Goal: Task Accomplishment & Management: Manage account settings

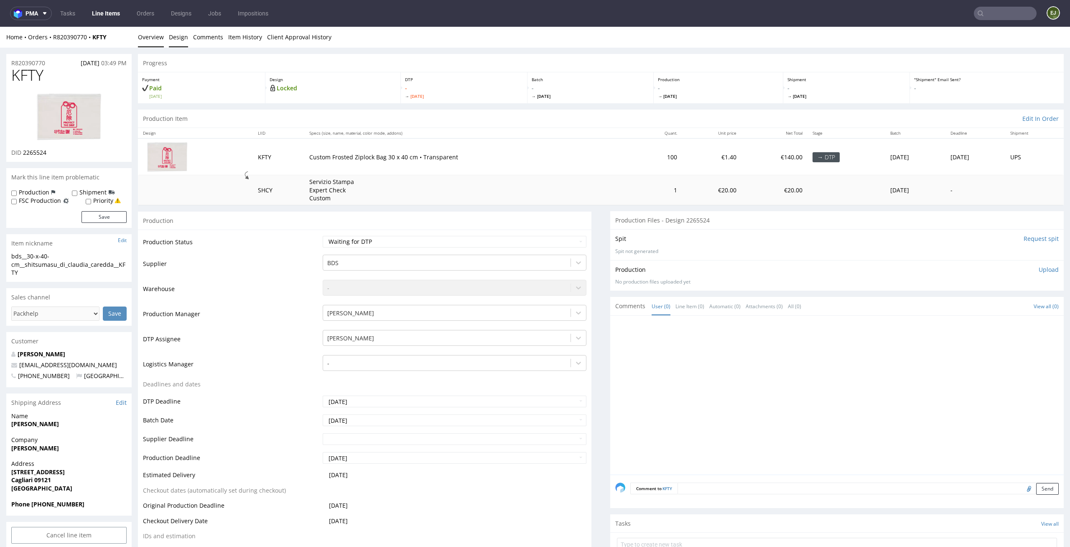
click at [169, 35] on link "Design" at bounding box center [178, 37] width 19 height 20
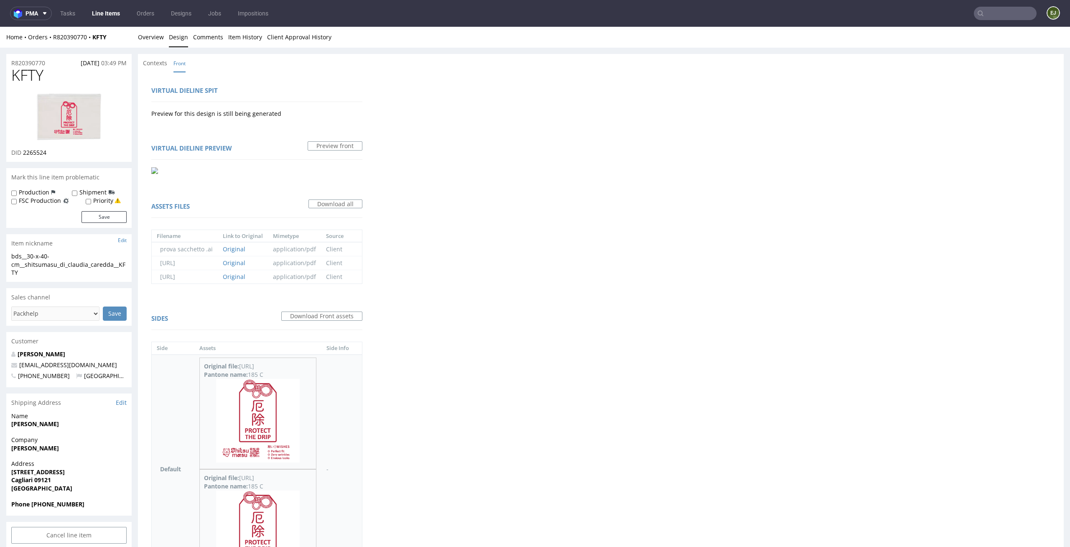
scroll to position [79, 0]
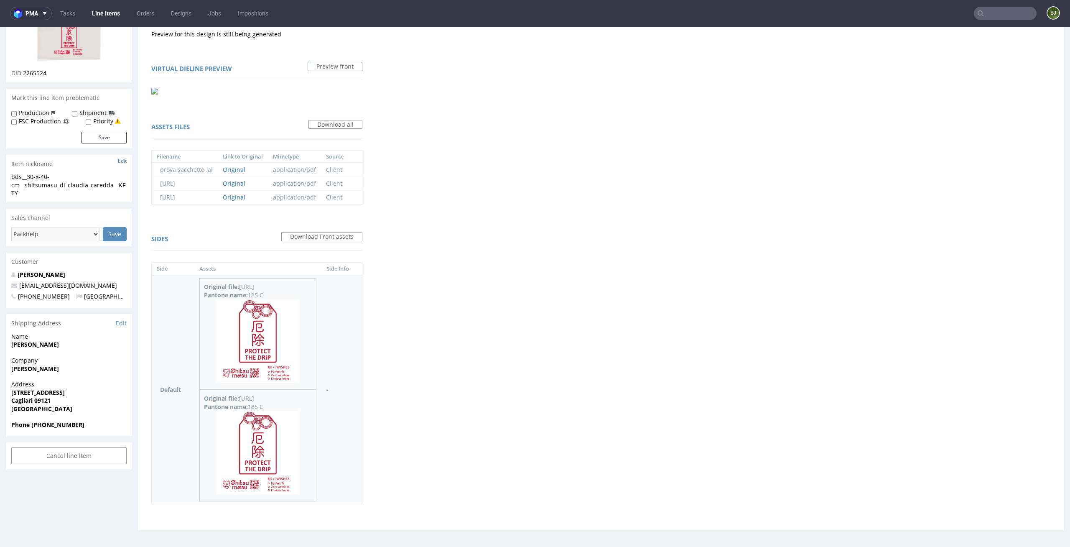
click at [245, 370] on img at bounding box center [258, 341] width 84 height 84
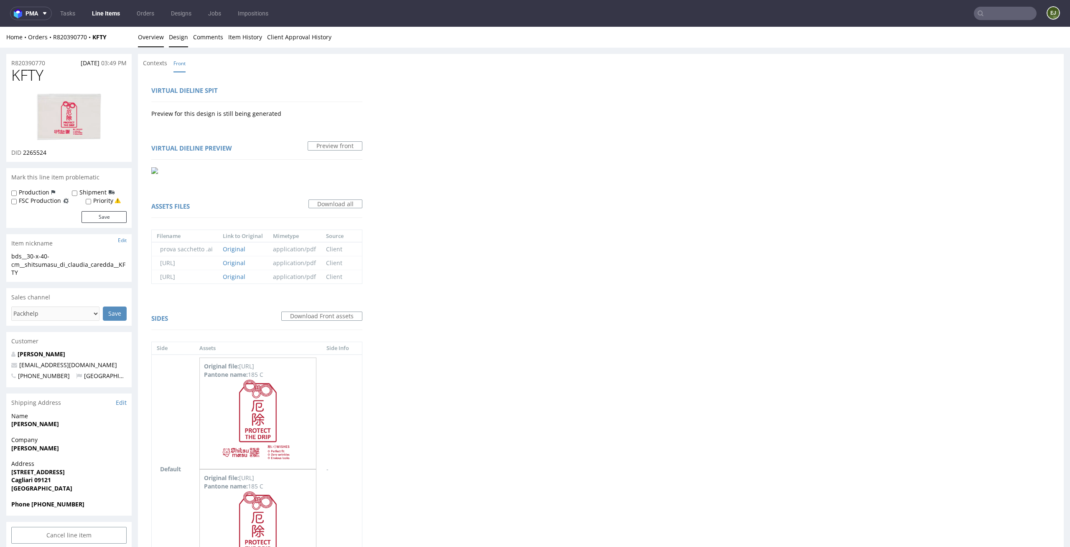
click at [155, 38] on link "Overview" at bounding box center [151, 37] width 26 height 20
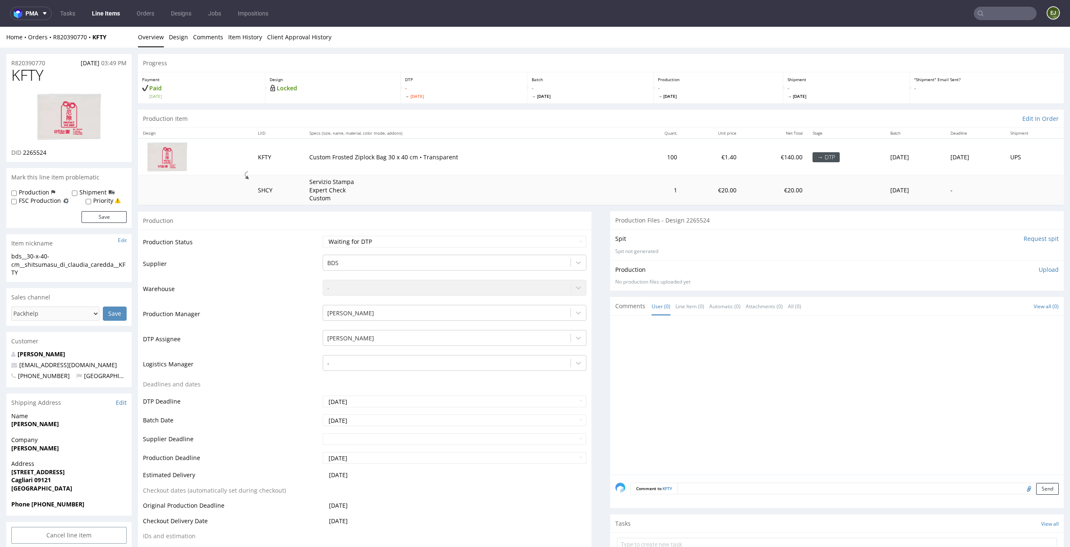
click at [70, 125] on img at bounding box center [69, 117] width 67 height 50
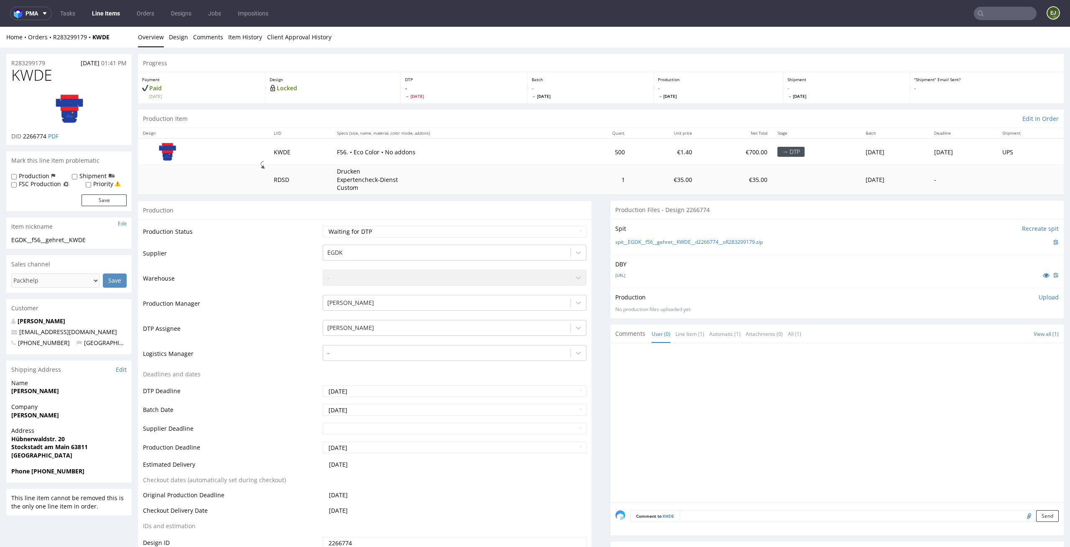
click at [107, 12] on link "Line Items" at bounding box center [106, 13] width 38 height 13
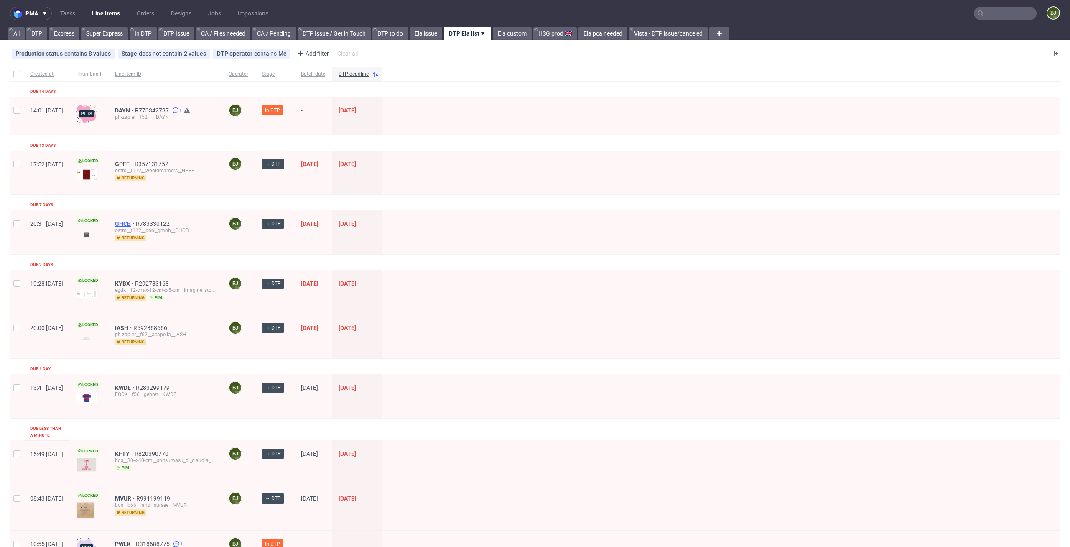
click at [136, 221] on span "GHCB" at bounding box center [125, 223] width 21 height 7
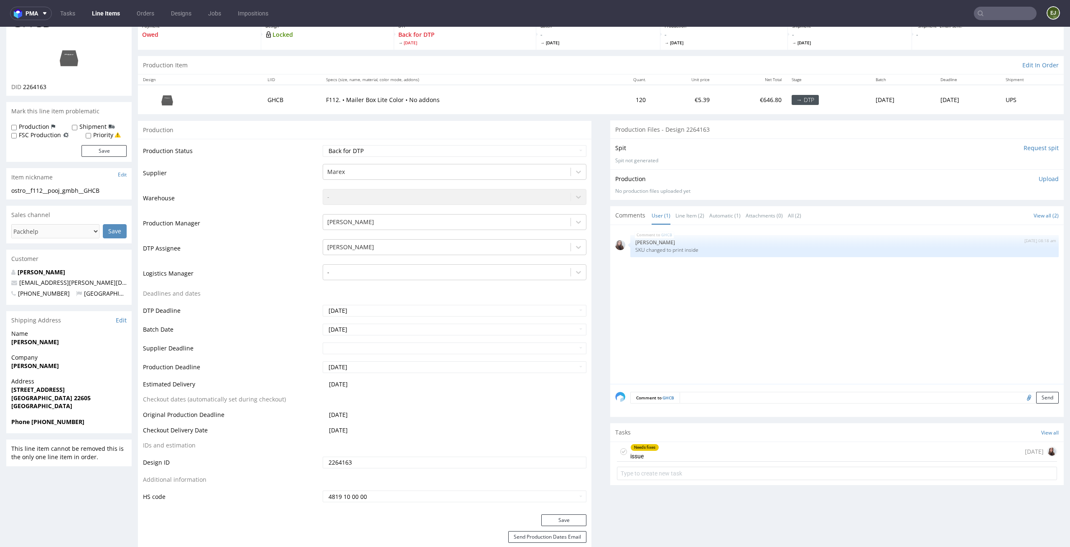
scroll to position [112, 0]
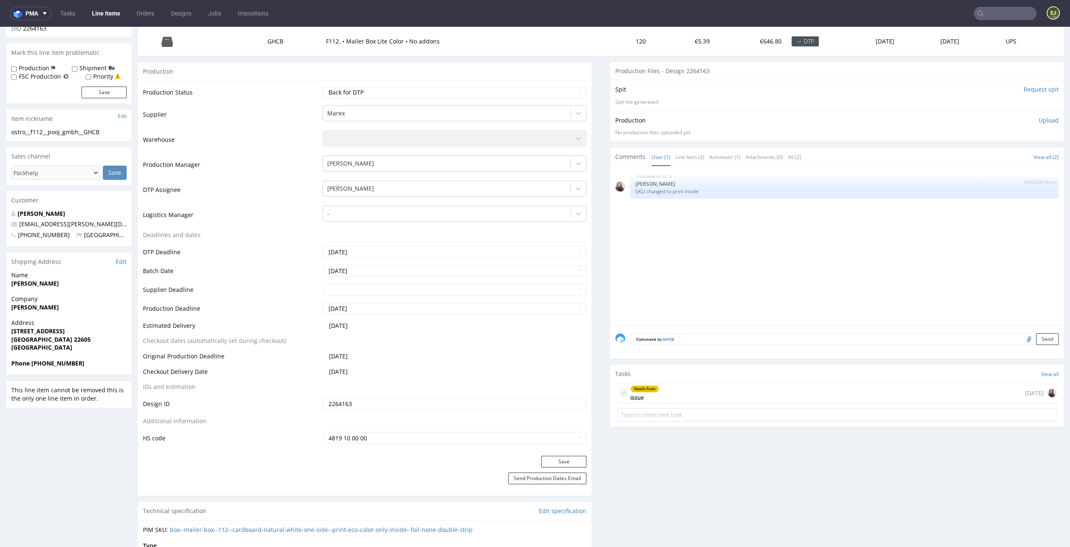
click at [652, 390] on div "Needs fixes issue 4 days ago" at bounding box center [837, 393] width 440 height 20
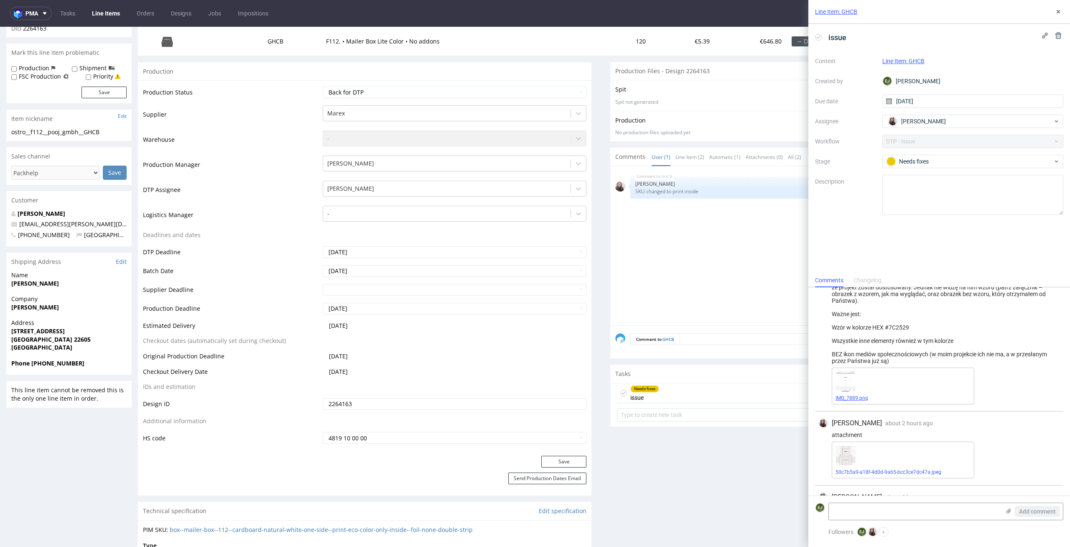
scroll to position [182, 0]
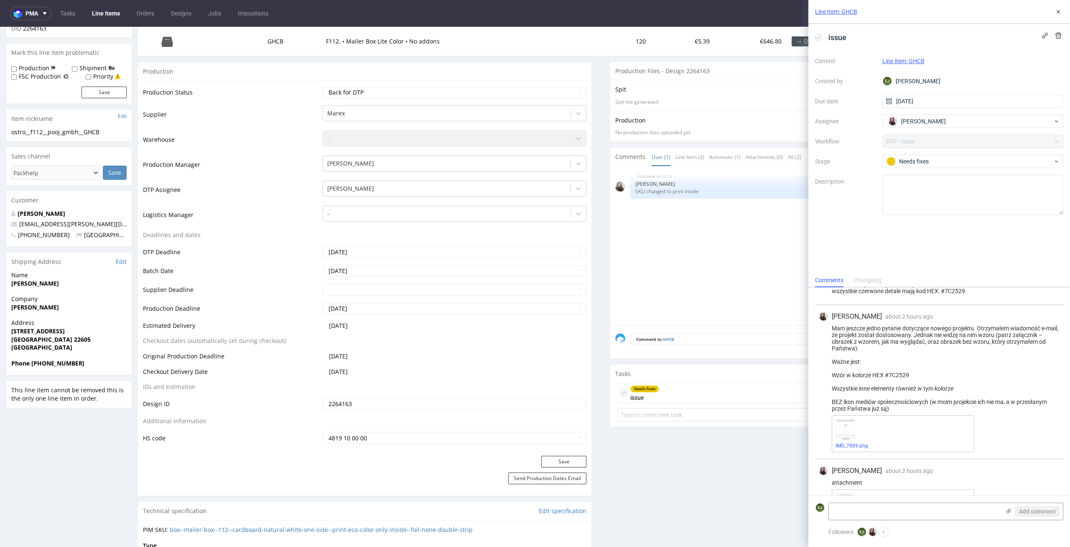
click at [861, 441] on div "IMG_7889.png" at bounding box center [903, 433] width 143 height 37
click at [853, 443] on link "IMG_7889.png" at bounding box center [851, 446] width 33 height 6
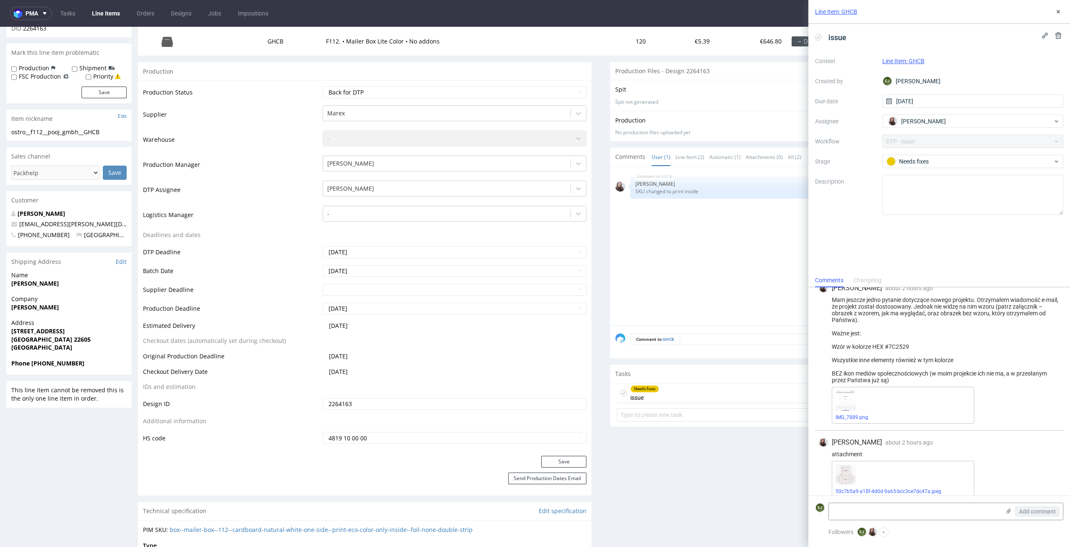
scroll to position [256, 0]
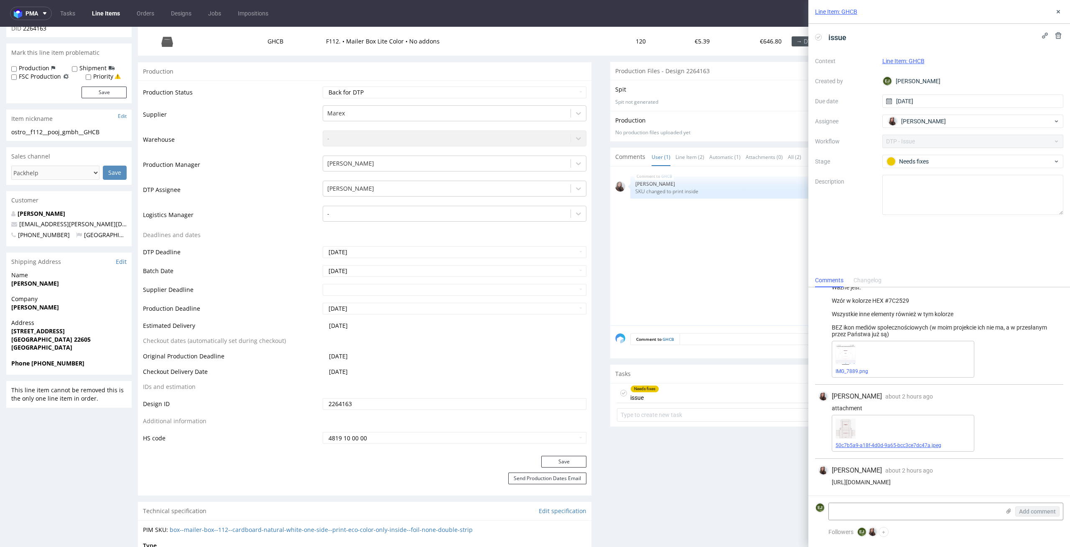
click at [868, 447] on link "50c7b5a9-a18f-4d0d-9a65-bcc3ce7dc47a.jpeg" at bounding box center [888, 445] width 106 height 6
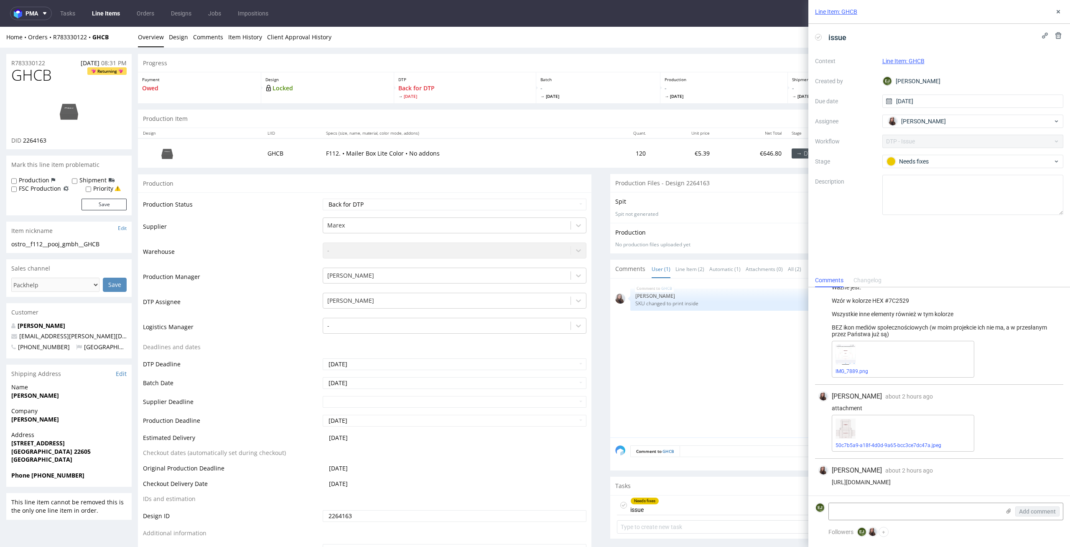
click at [117, 18] on link "Line Items" at bounding box center [106, 13] width 38 height 13
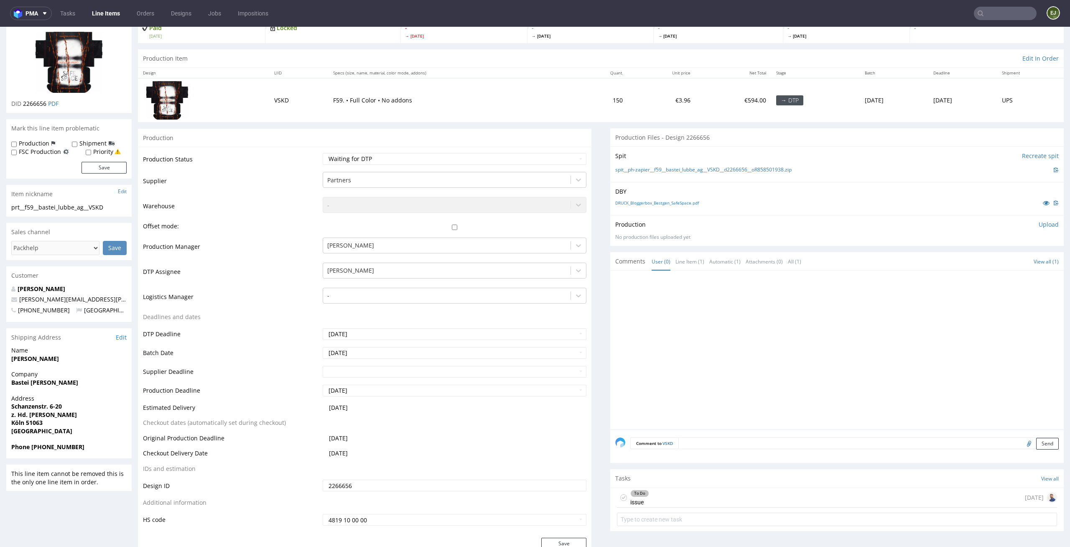
scroll to position [136, 0]
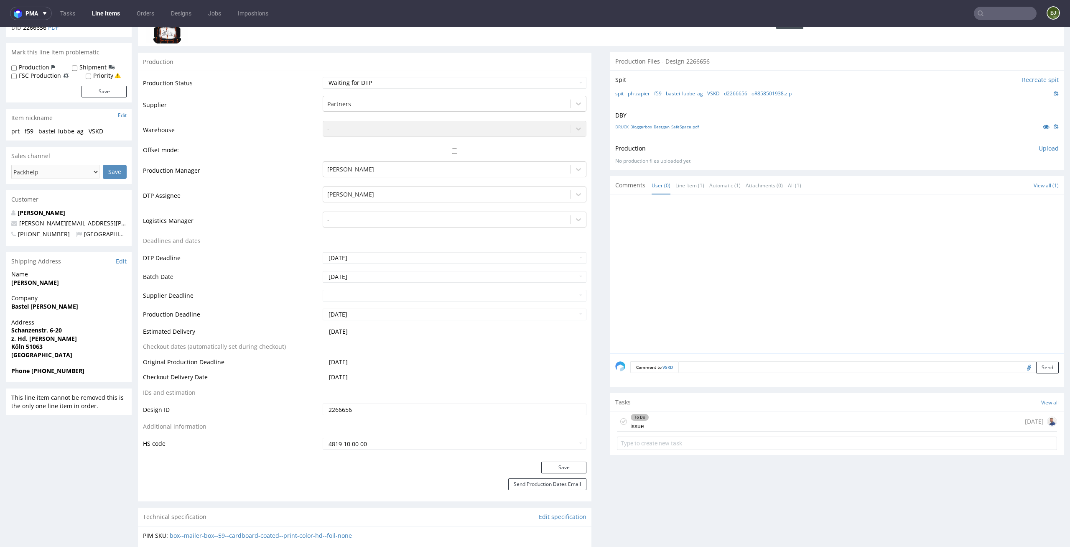
click at [696, 427] on div "To Do issue today" at bounding box center [837, 422] width 440 height 20
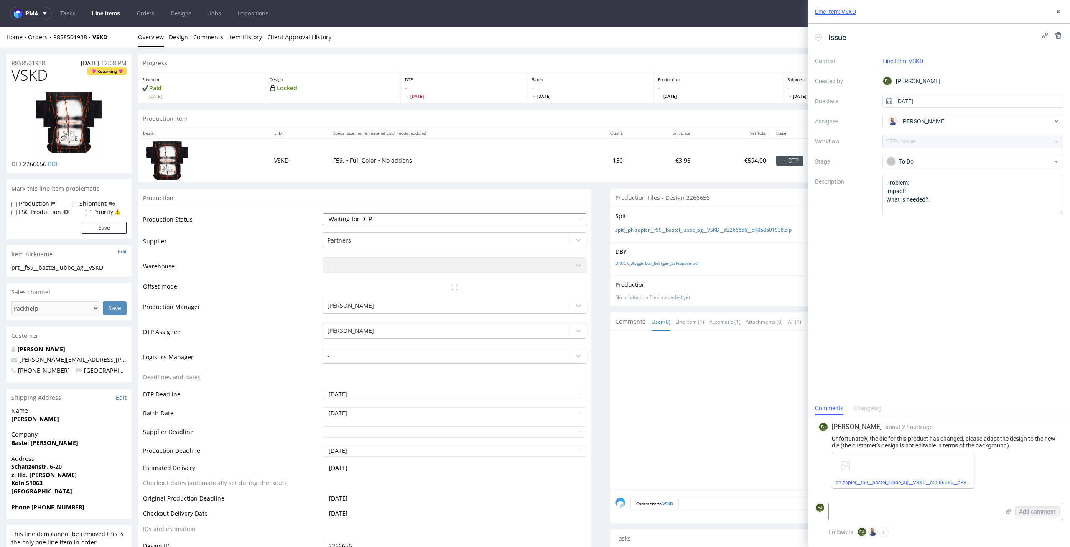
click at [569, 219] on select "Waiting for Artwork Waiting for Diecut Waiting for Mockup Waiting for DTP Waiti…" at bounding box center [455, 219] width 264 height 12
click at [256, 42] on link "Item History" at bounding box center [245, 37] width 34 height 20
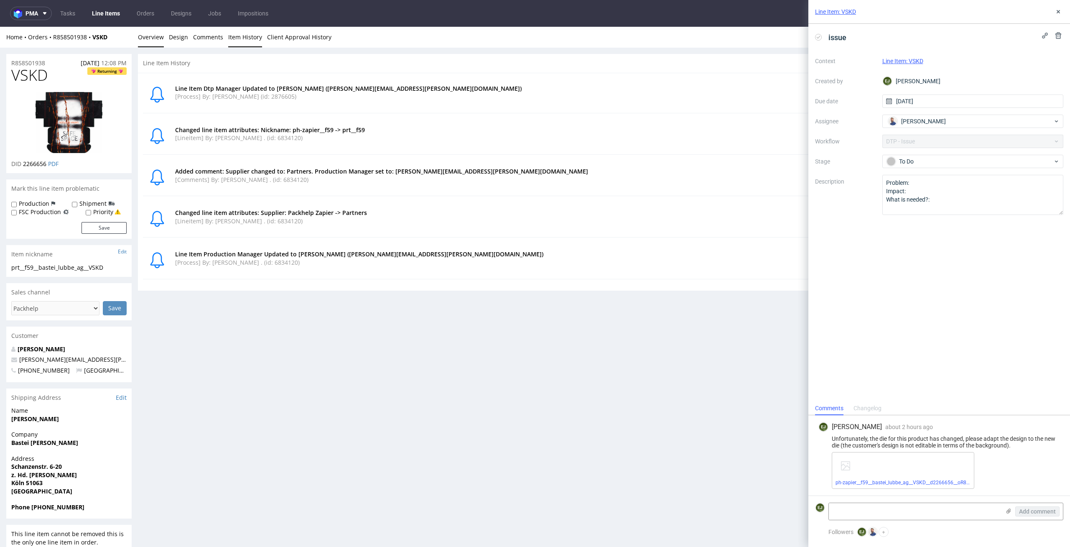
click at [150, 35] on link "Overview" at bounding box center [151, 37] width 26 height 20
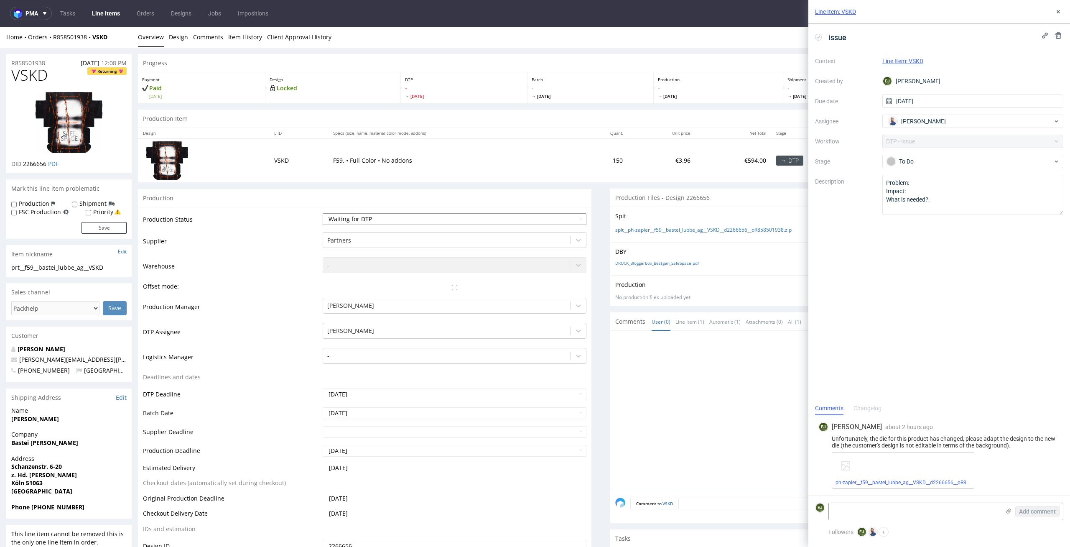
click at [407, 224] on select "Waiting for Artwork Waiting for Diecut Waiting for Mockup Waiting for DTP Waiti…" at bounding box center [455, 219] width 264 height 12
select select "dtp_issue"
click at [323, 213] on select "Waiting for Artwork Waiting for Diecut Waiting for Mockup Waiting for DTP Waiti…" at bounding box center [455, 219] width 264 height 12
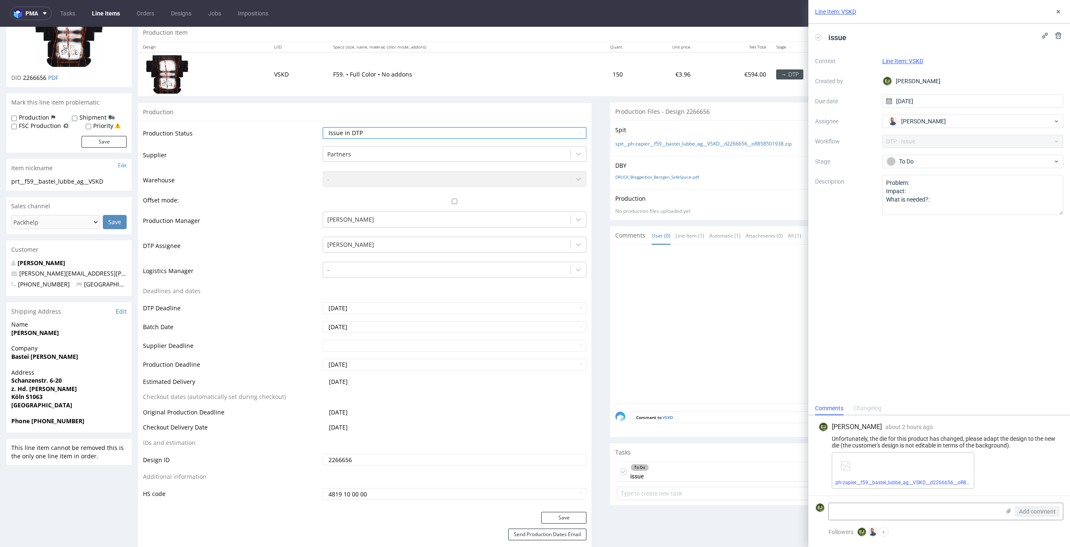
click at [565, 523] on div "Save" at bounding box center [364, 520] width 453 height 17
click at [565, 519] on button "Save" at bounding box center [563, 518] width 45 height 12
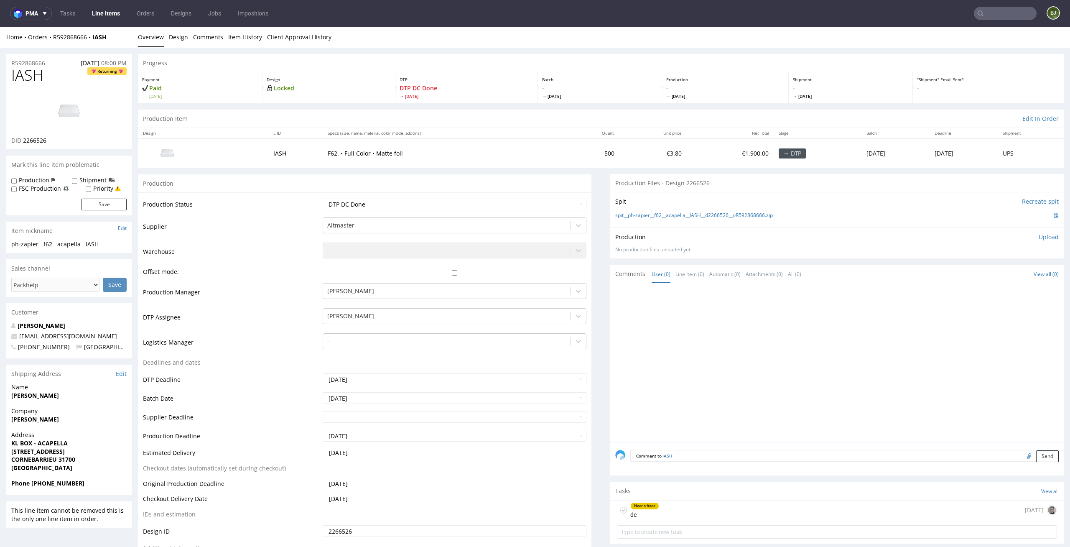
click at [547, 112] on div "Production Item Edit In Order" at bounding box center [601, 118] width 926 height 18
click at [772, 507] on div "Needs fixes dc [DATE]" at bounding box center [837, 510] width 440 height 20
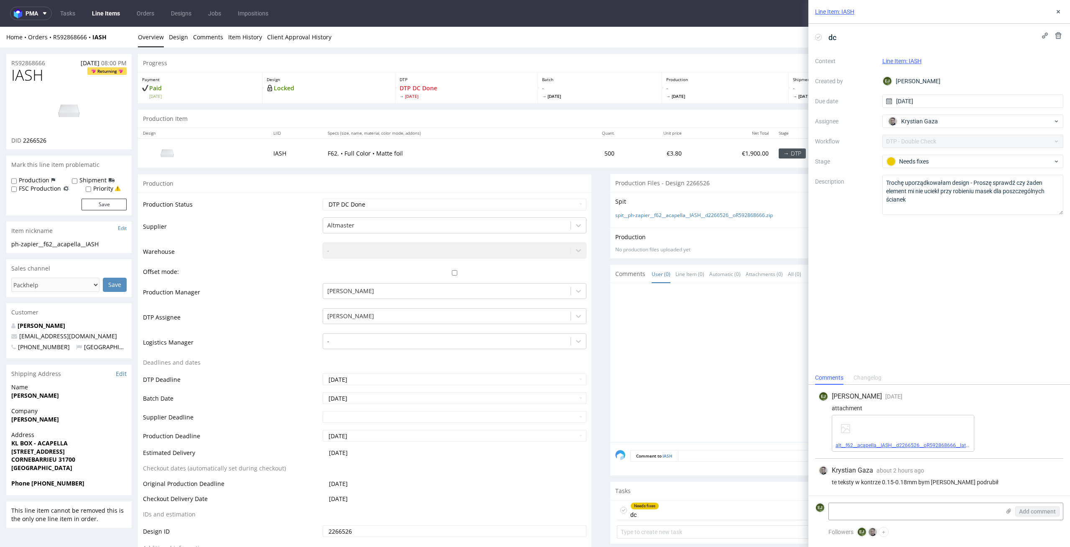
click at [875, 443] on link "alt__f62__acapella__IASH__d2266526__oR592868666__latest__outside.pdf" at bounding box center [918, 445] width 167 height 6
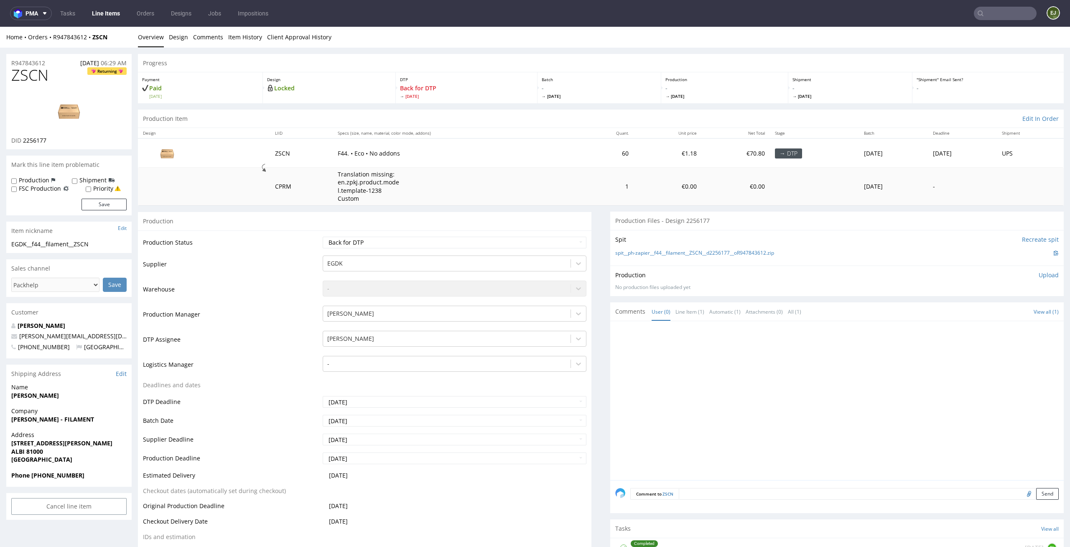
click at [516, 132] on th "Specs (size, name, material, color mode, addons)" at bounding box center [456, 133] width 247 height 10
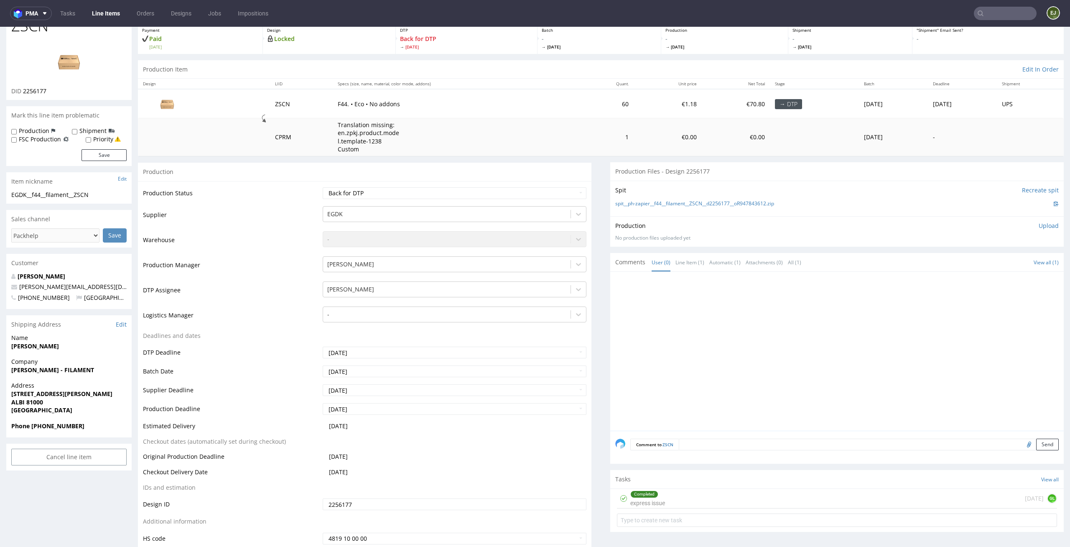
scroll to position [62, 0]
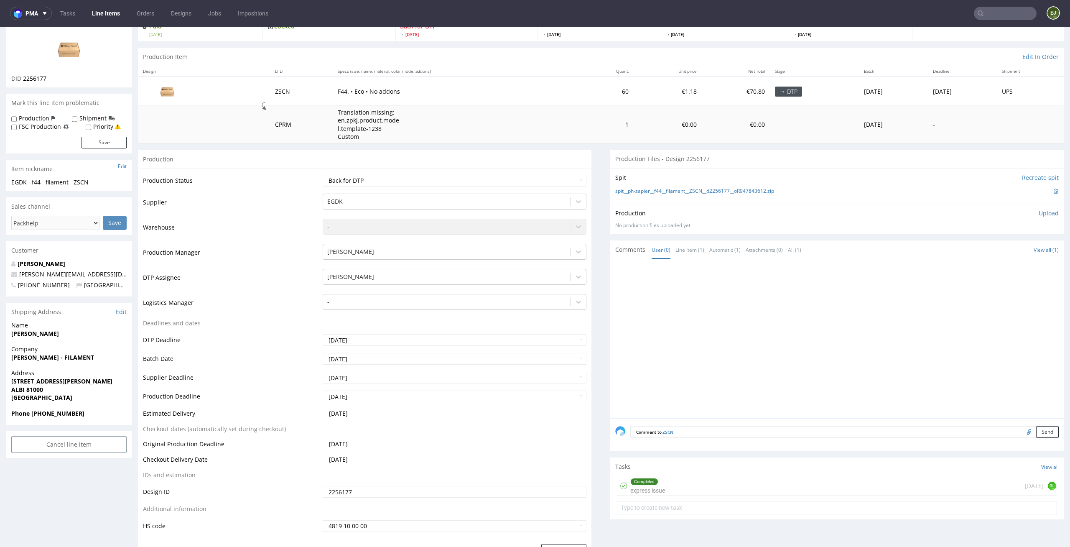
click at [711, 483] on div "Completed express issue [DATE] GL" at bounding box center [837, 486] width 440 height 20
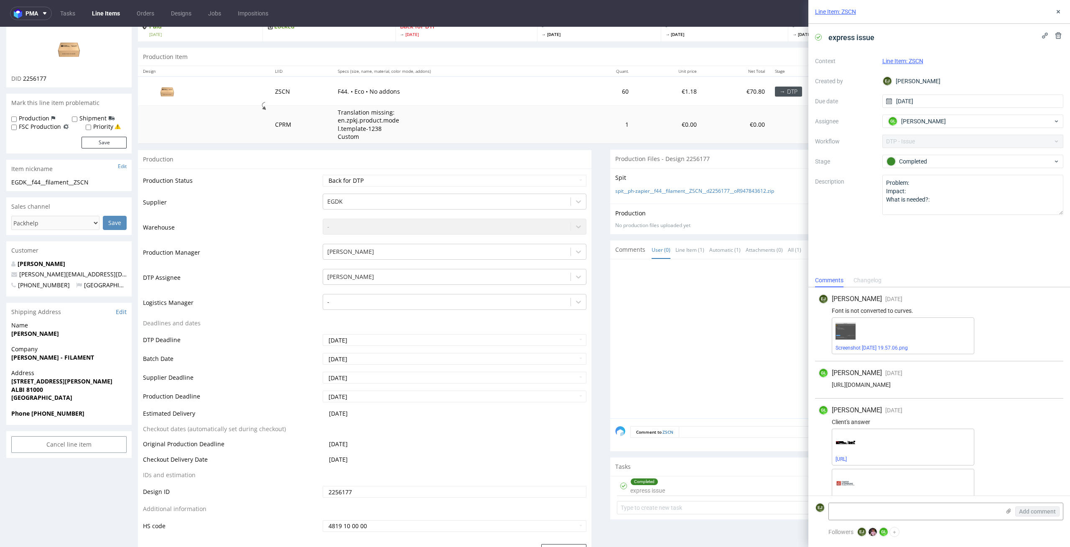
scroll to position [172, 0]
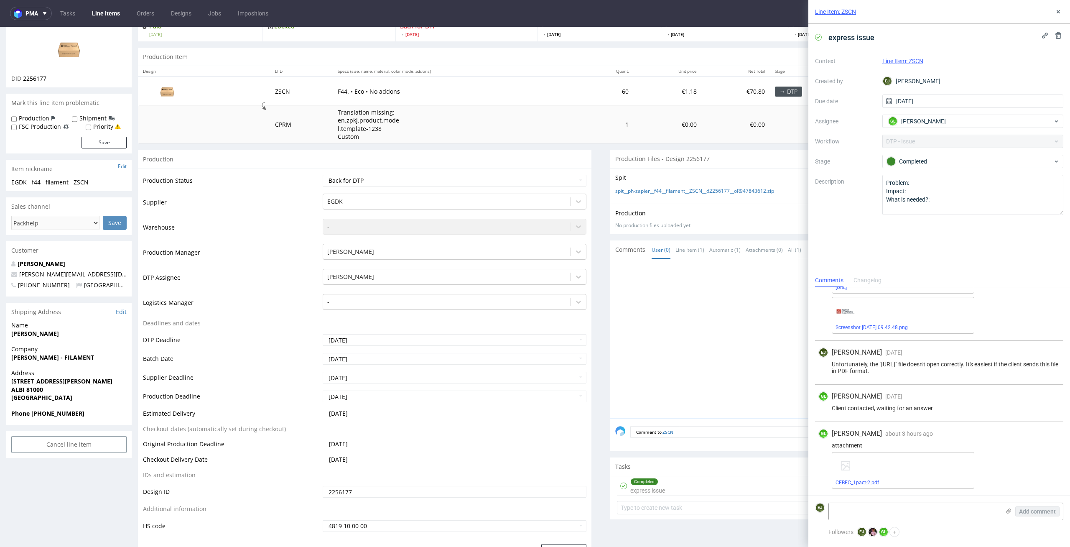
click at [847, 484] on link "CEBFC_1pact-2.pdf" at bounding box center [856, 482] width 43 height 6
click at [595, 121] on td "1" at bounding box center [607, 125] width 54 height 38
drag, startPoint x: 53, startPoint y: 80, endPoint x: 23, endPoint y: 81, distance: 30.1
click at [23, 81] on div "DID 2256177" at bounding box center [68, 78] width 115 height 8
copy span "2256177"
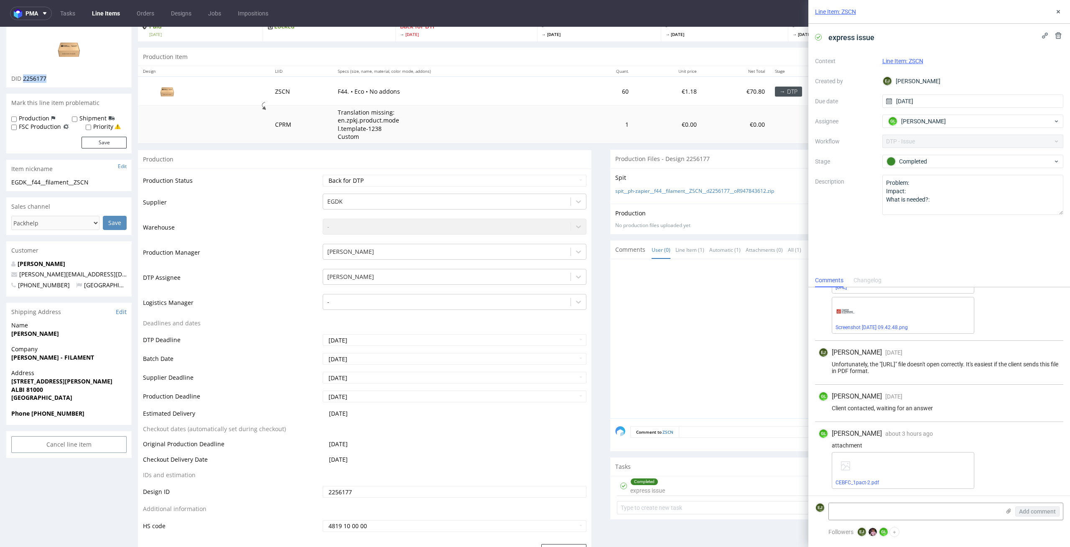
scroll to position [0, 0]
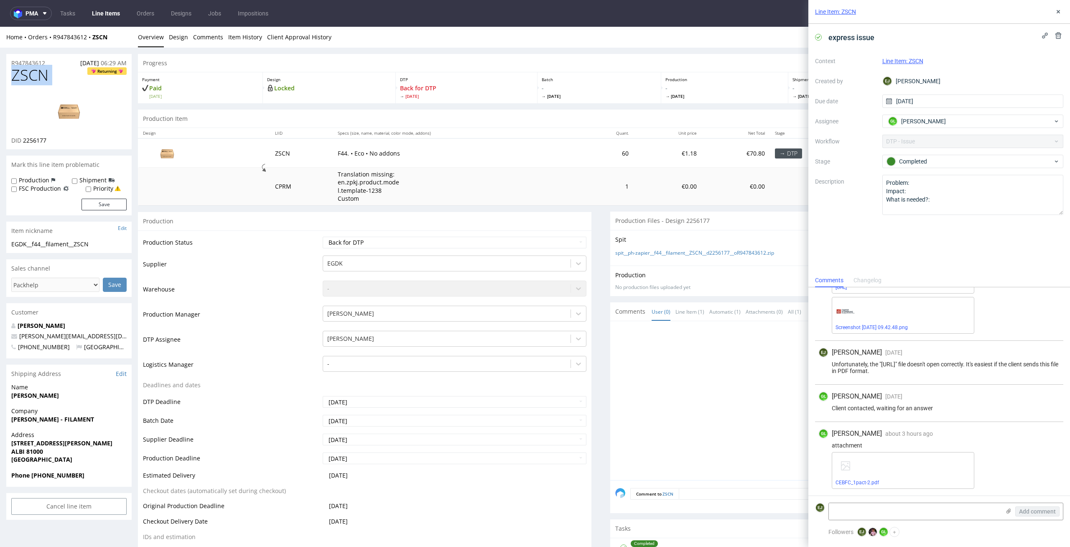
drag, startPoint x: 69, startPoint y: 71, endPoint x: 0, endPoint y: 71, distance: 69.4
copy span "ZSCN"
click at [389, 159] on td "F44. • Eco • No addons" at bounding box center [456, 152] width 247 height 29
click at [173, 42] on link "Design" at bounding box center [178, 37] width 19 height 20
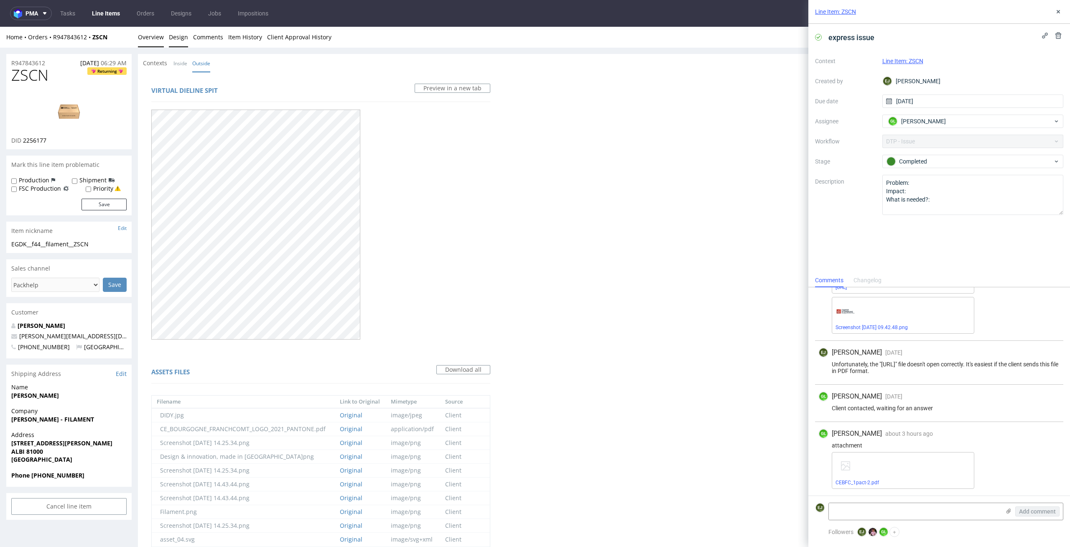
click at [148, 37] on link "Overview" at bounding box center [151, 37] width 26 height 20
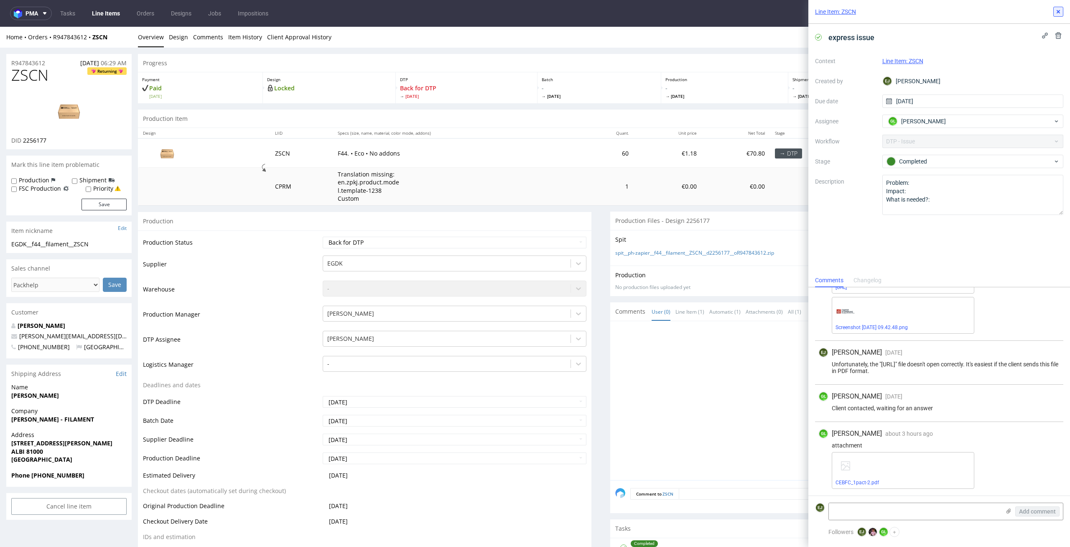
click at [1062, 9] on button at bounding box center [1058, 12] width 10 height 10
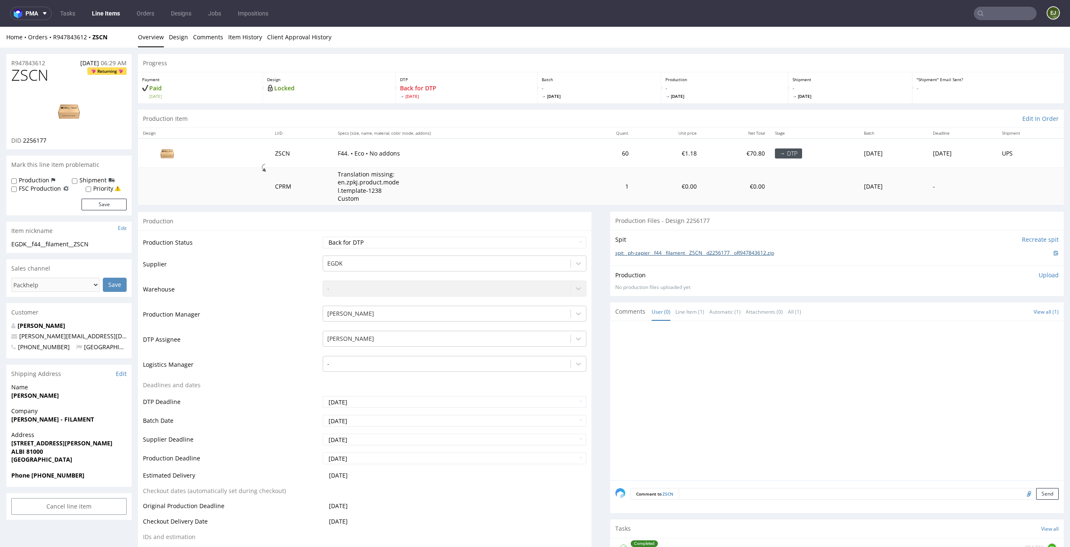
click at [764, 252] on link "spit__ph-zapier__f44__filament__ZSCN__d2256177__oR947843612.zip" at bounding box center [694, 252] width 159 height 7
click at [1038, 273] on p "Upload" at bounding box center [1048, 275] width 20 height 8
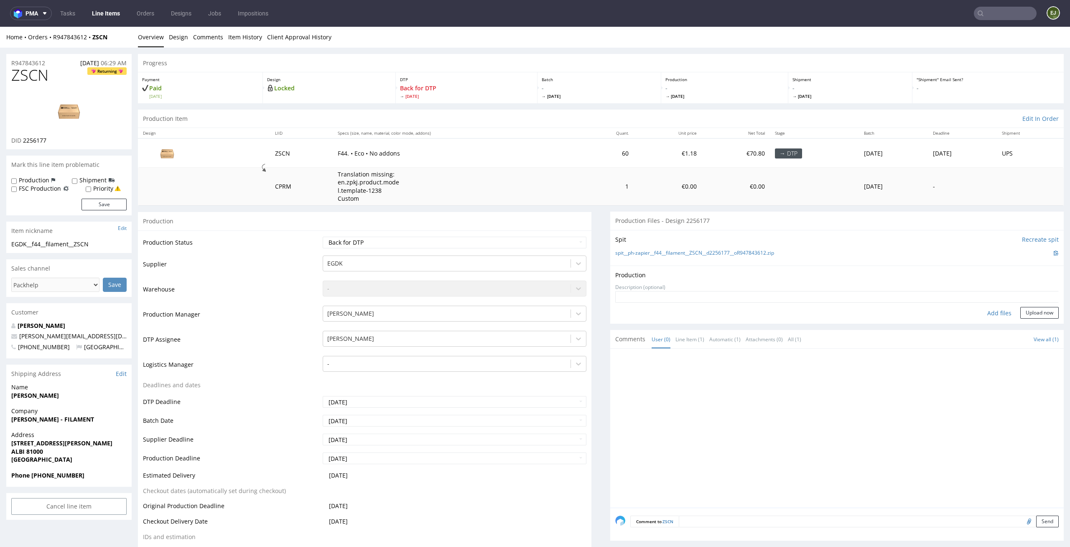
click at [981, 313] on div "Add files" at bounding box center [999, 313] width 42 height 13
type input "C:\fakepath\EGDK__f44__filament__ZSCN__d2256177__oR947843612__latest__outside.p…"
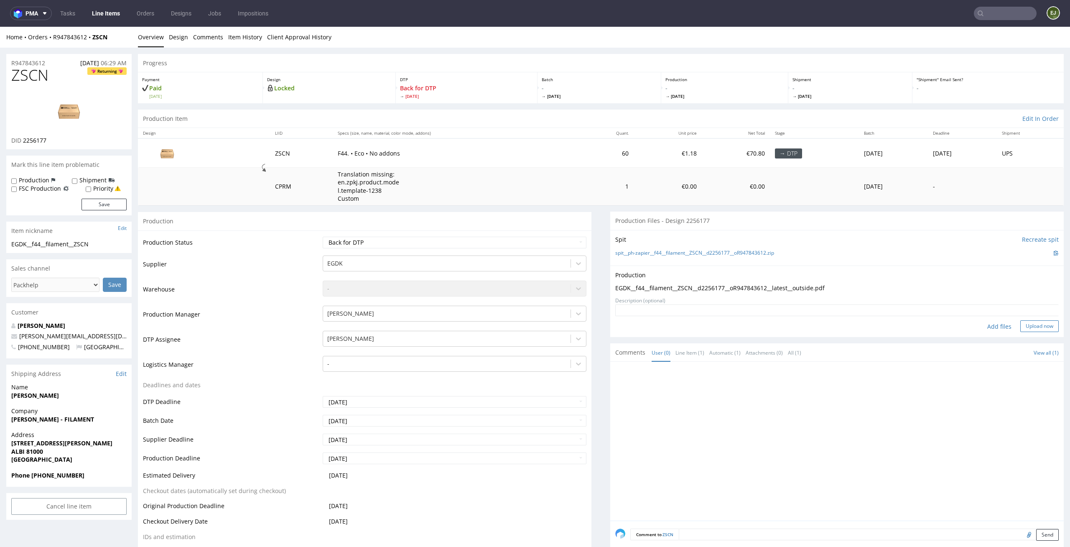
click at [1027, 321] on button "Upload now" at bounding box center [1039, 326] width 38 height 12
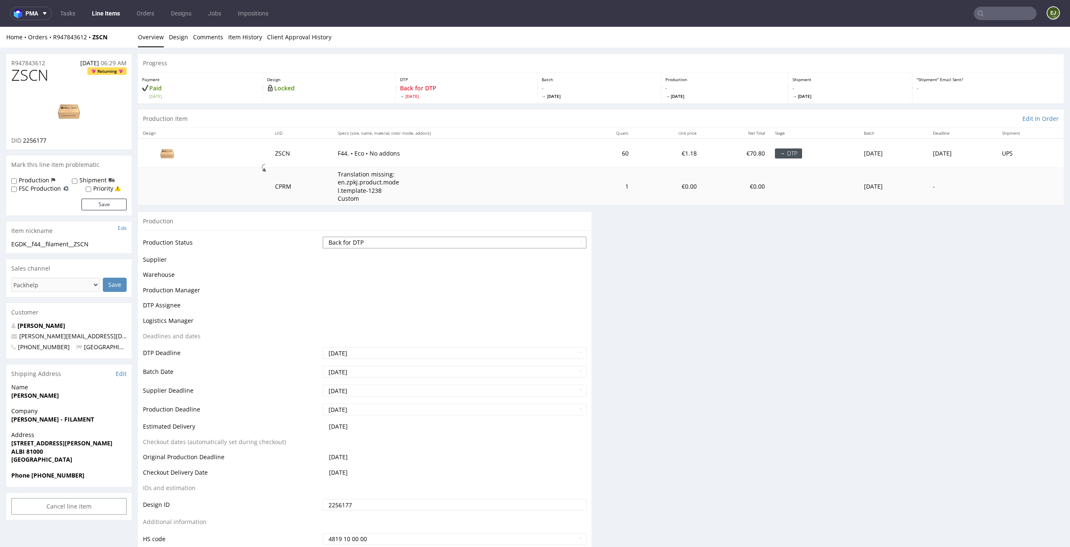
click at [569, 243] on select "Waiting for Artwork Waiting for Diecut Waiting for Mockup Waiting for DTP Waiti…" at bounding box center [455, 243] width 264 height 12
select select "dtp_production_ready"
click at [323, 237] on select "Waiting for Artwork Waiting for Diecut Waiting for Mockup Waiting for DTP Waiti…" at bounding box center [455, 243] width 264 height 12
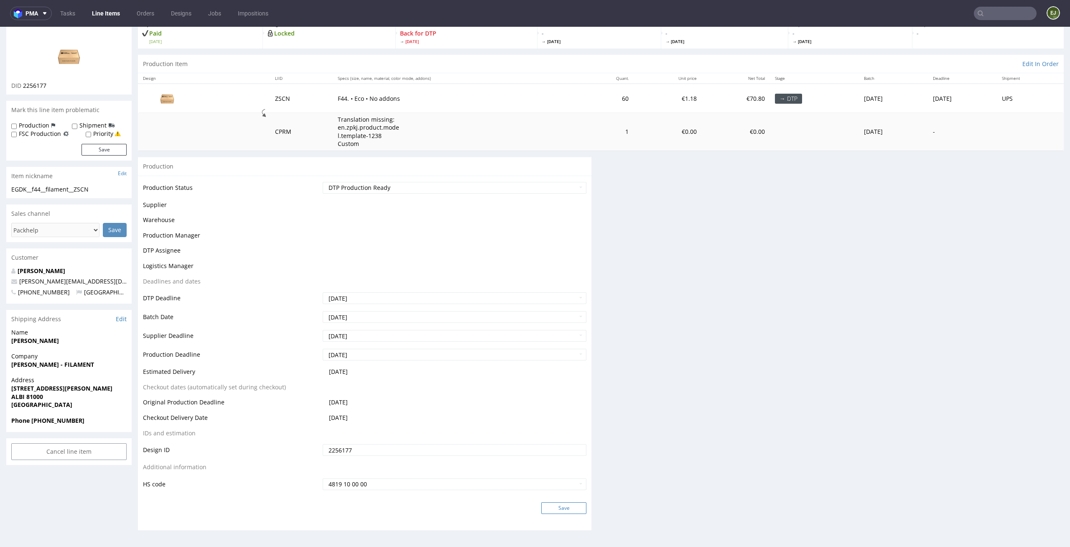
click at [559, 506] on button "Save" at bounding box center [563, 508] width 45 height 12
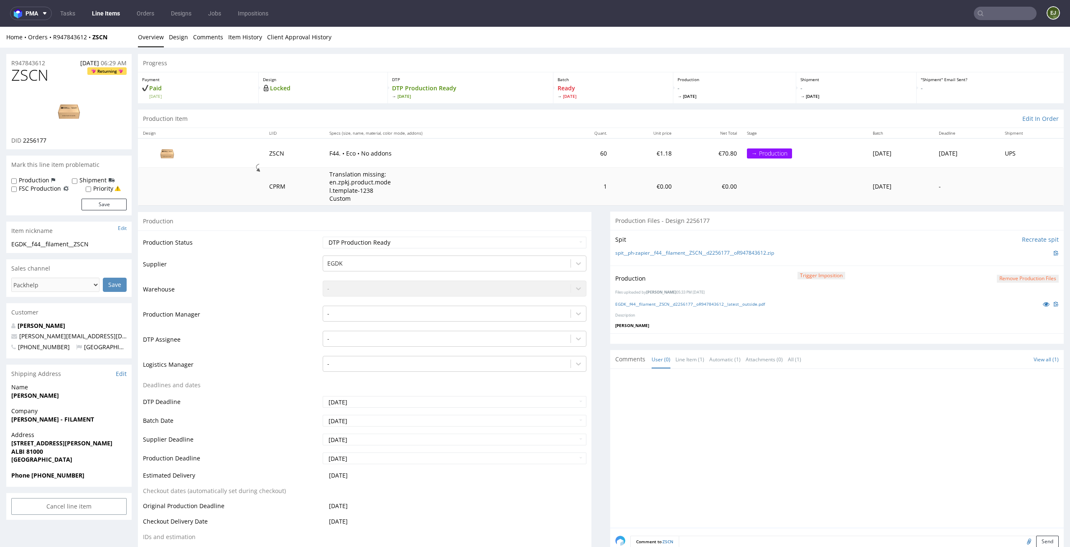
scroll to position [0, 0]
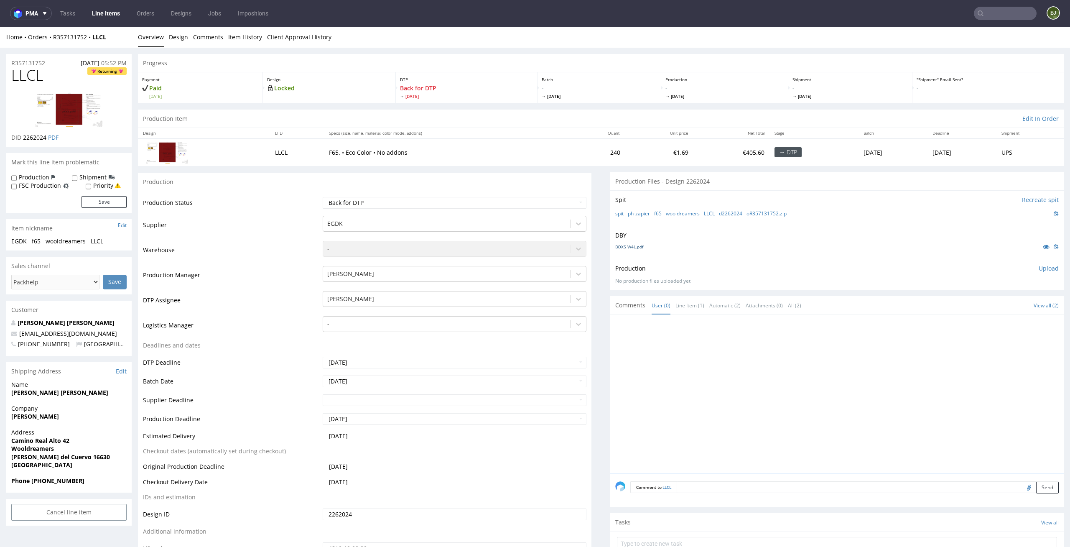
click at [621, 247] on link "BOXS_W4L.pdf" at bounding box center [629, 247] width 28 height 6
click at [579, 82] on div "Batch - [DATE]" at bounding box center [599, 87] width 124 height 31
click at [680, 214] on link "spit__ph-zapier__f65__wooldreamers__LLCL__d2262024__oR357131752.zip" at bounding box center [700, 213] width 171 height 7
drag, startPoint x: 48, startPoint y: 71, endPoint x: 0, endPoint y: 71, distance: 47.6
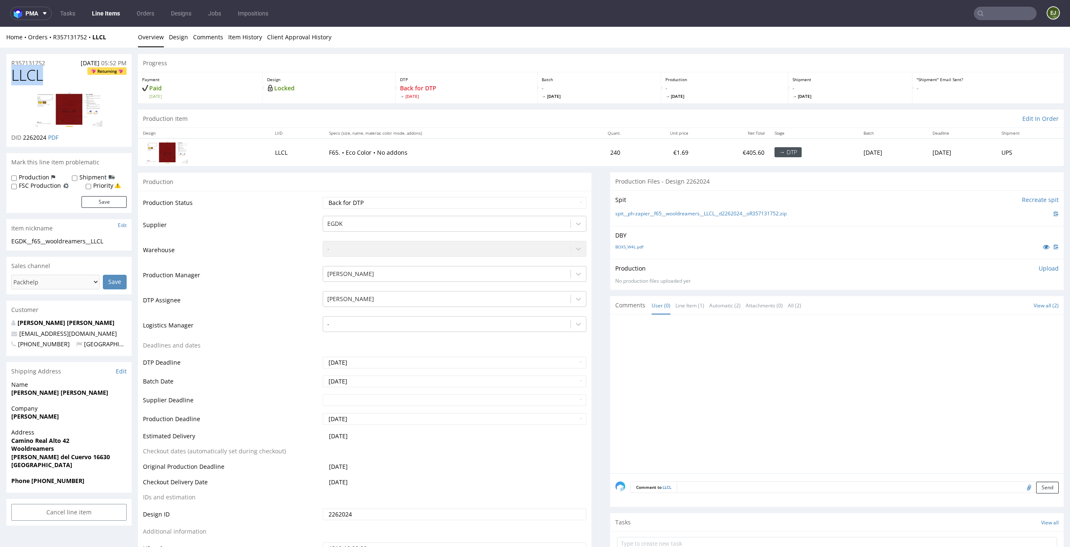
copy span "LLCL"
click at [1041, 270] on p "Upload" at bounding box center [1048, 268] width 20 height 8
click at [986, 304] on div "Add files" at bounding box center [999, 306] width 42 height 13
type input "C:\fakepath\EGDK__f65__wooldreamers__LLCL__d2262024__oR357131752__latest__outsi…"
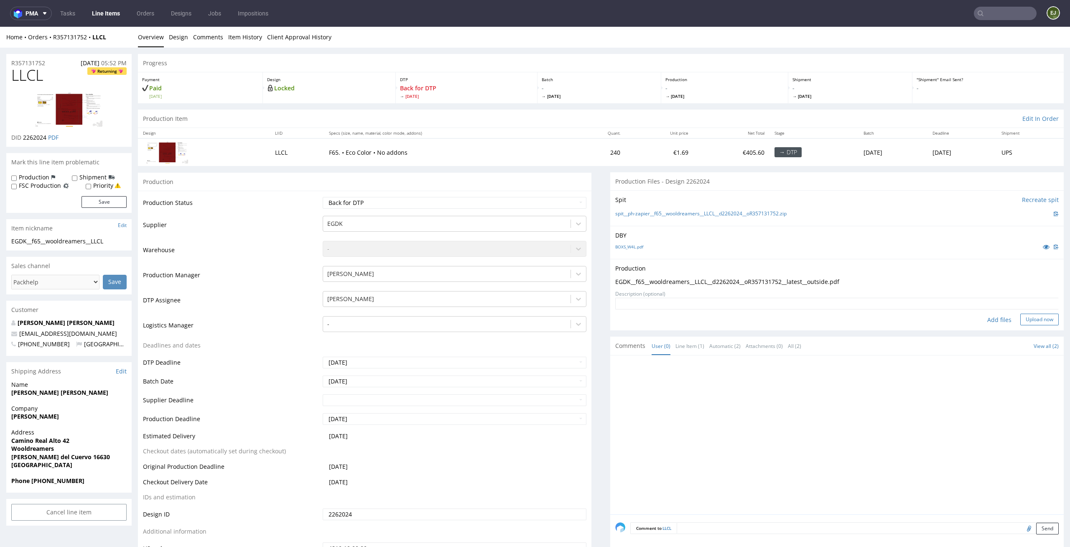
click at [1027, 318] on button "Upload now" at bounding box center [1039, 319] width 38 height 12
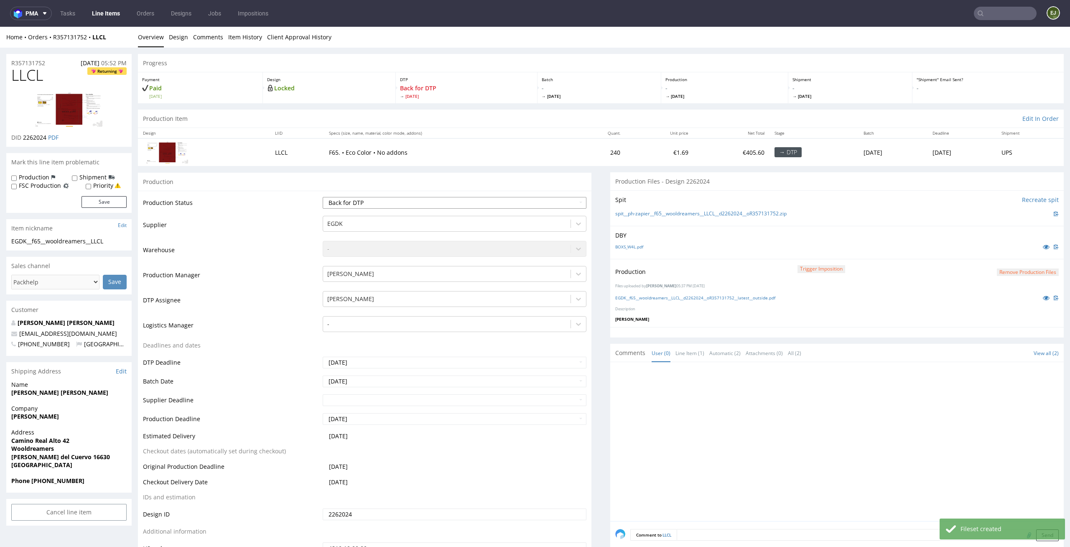
click at [565, 198] on select "Waiting for Artwork Waiting for Diecut Waiting for Mockup Waiting for DTP Waiti…" at bounding box center [455, 203] width 264 height 12
select select "dtp_production_ready"
click at [323, 197] on select "Waiting for Artwork Waiting for Diecut Waiting for Mockup Waiting for DTP Waiti…" at bounding box center [455, 203] width 264 height 12
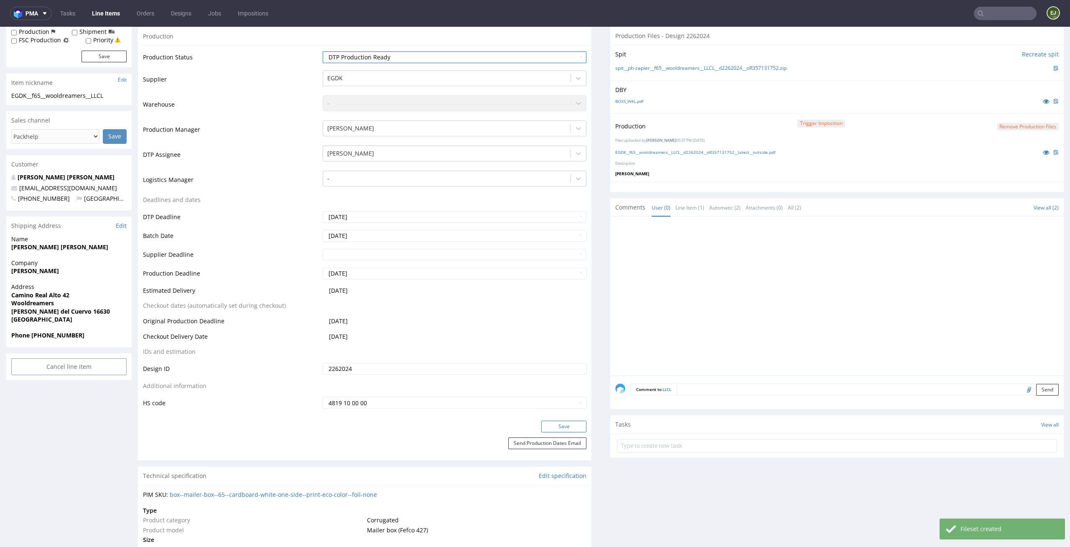
click at [567, 430] on button "Save" at bounding box center [563, 426] width 45 height 12
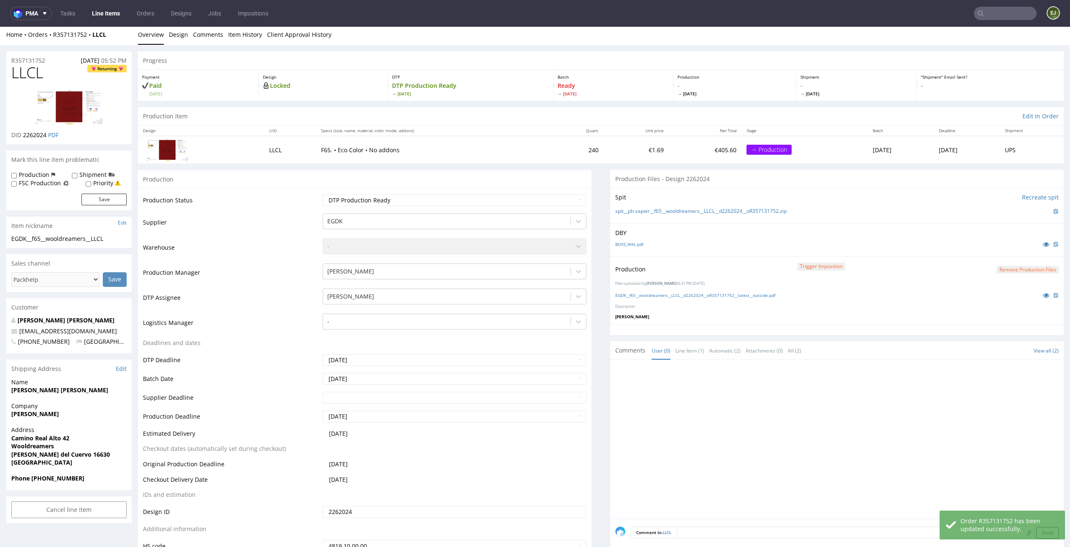
scroll to position [0, 0]
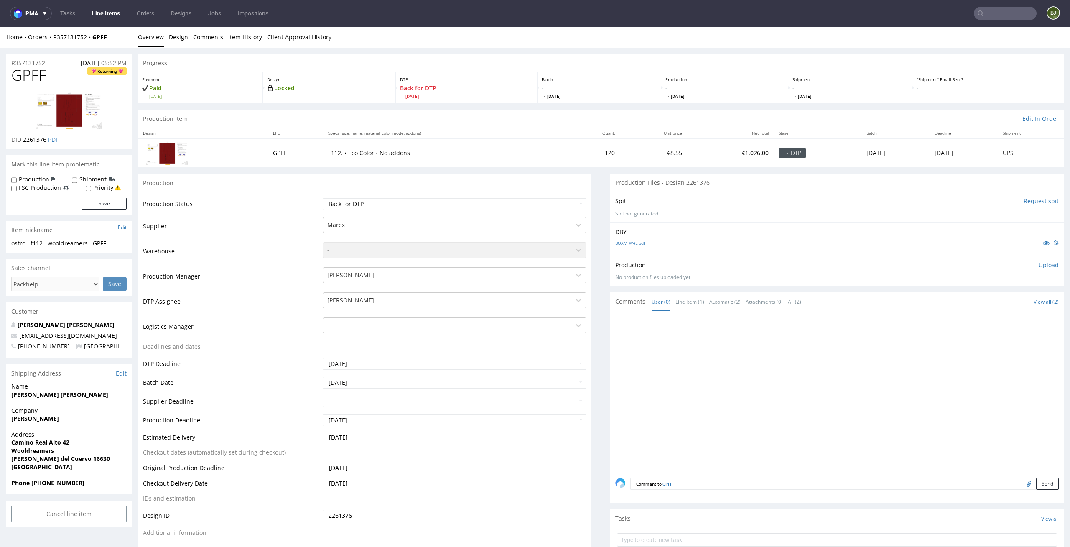
click at [1031, 204] on input "Request spit" at bounding box center [1040, 201] width 35 height 8
